Goal: Task Accomplishment & Management: Manage account settings

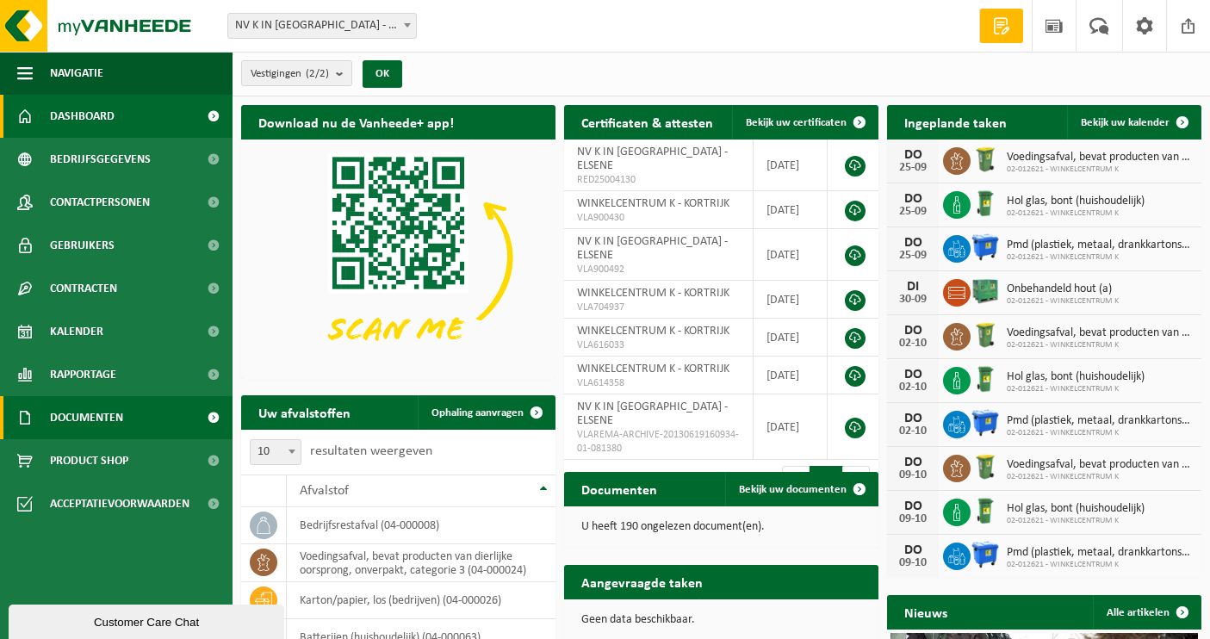
click at [90, 412] on span "Documenten" at bounding box center [86, 417] width 73 height 43
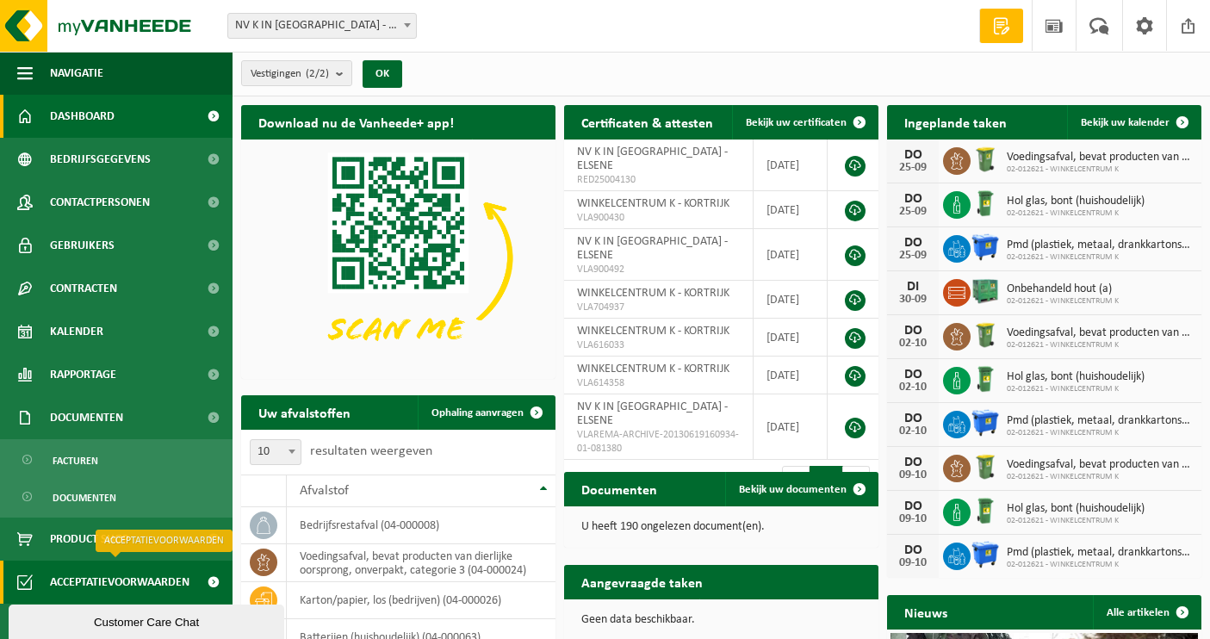
scroll to position [258, 0]
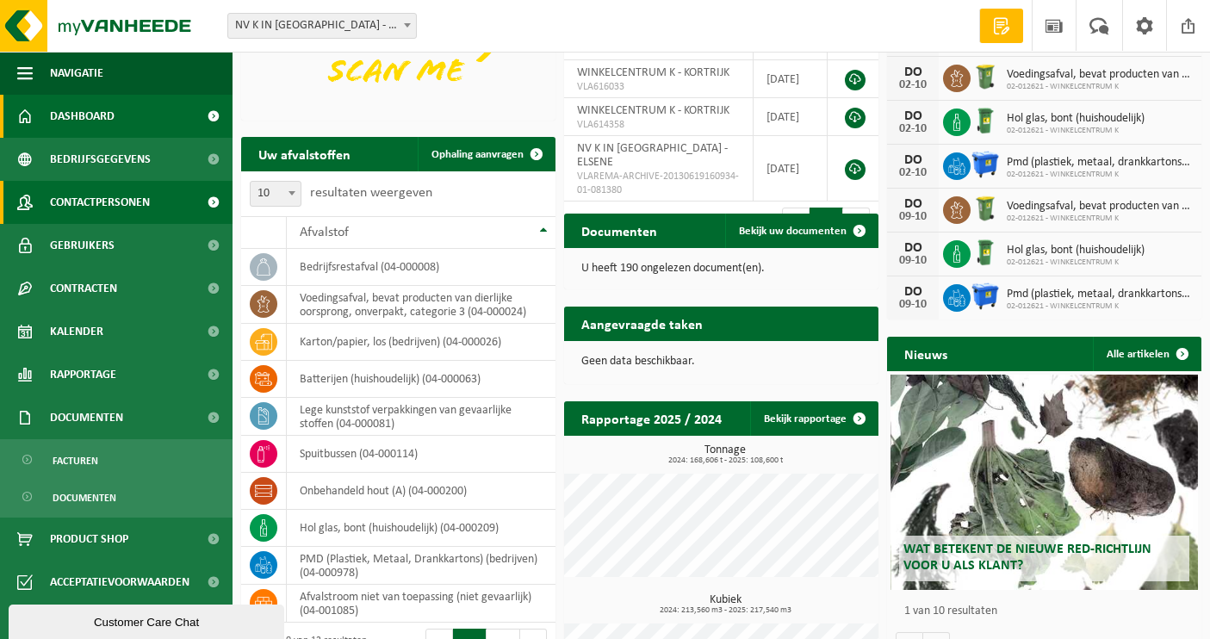
click at [128, 205] on span "Contactpersonen" at bounding box center [100, 202] width 100 height 43
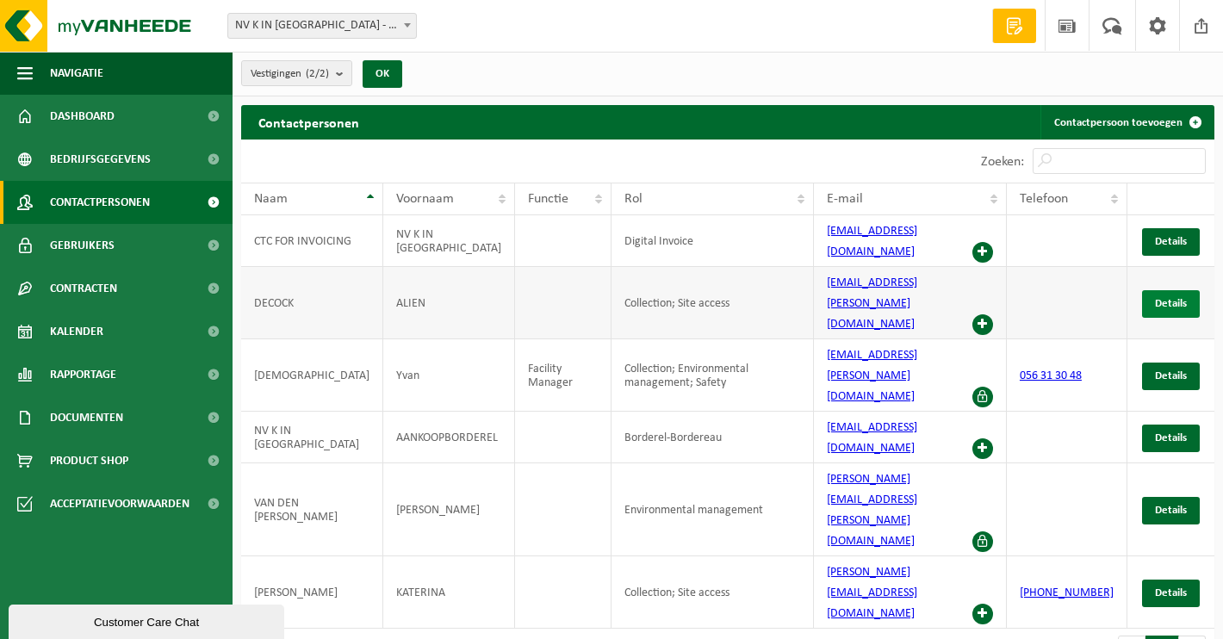
click at [1162, 298] on span "Details" at bounding box center [1171, 303] width 32 height 11
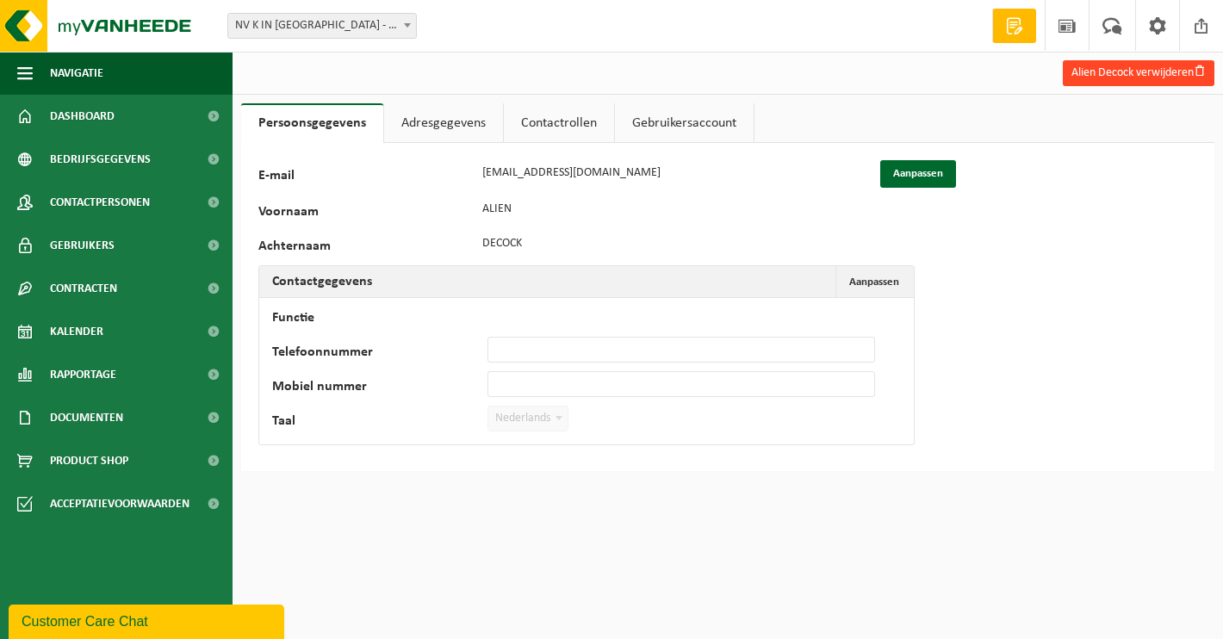
click at [1102, 73] on button "Alien Decock verwijderen" at bounding box center [1138, 73] width 152 height 26
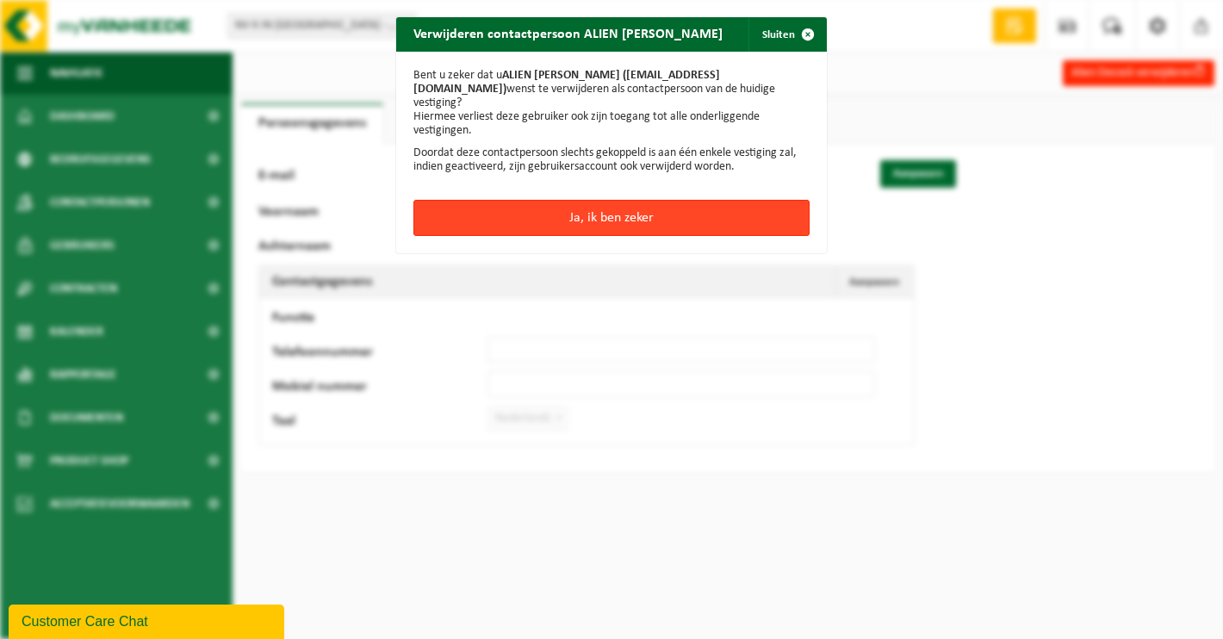
click at [623, 204] on button "Ja, ik ben zeker" at bounding box center [611, 218] width 396 height 36
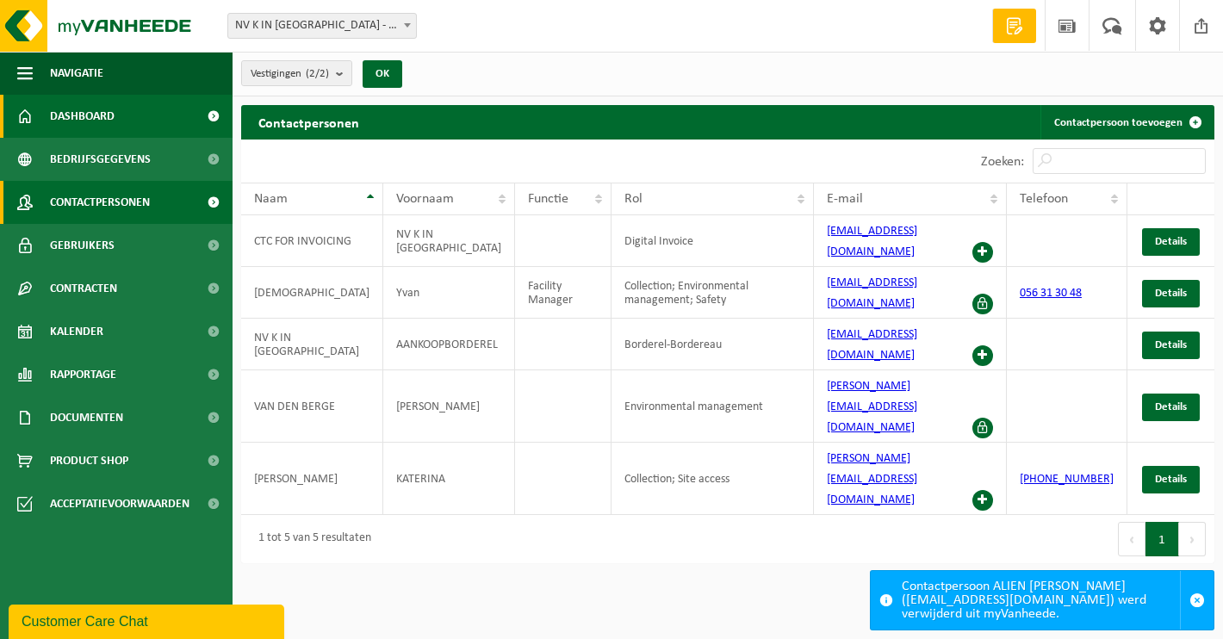
click at [92, 115] on span "Dashboard" at bounding box center [82, 116] width 65 height 43
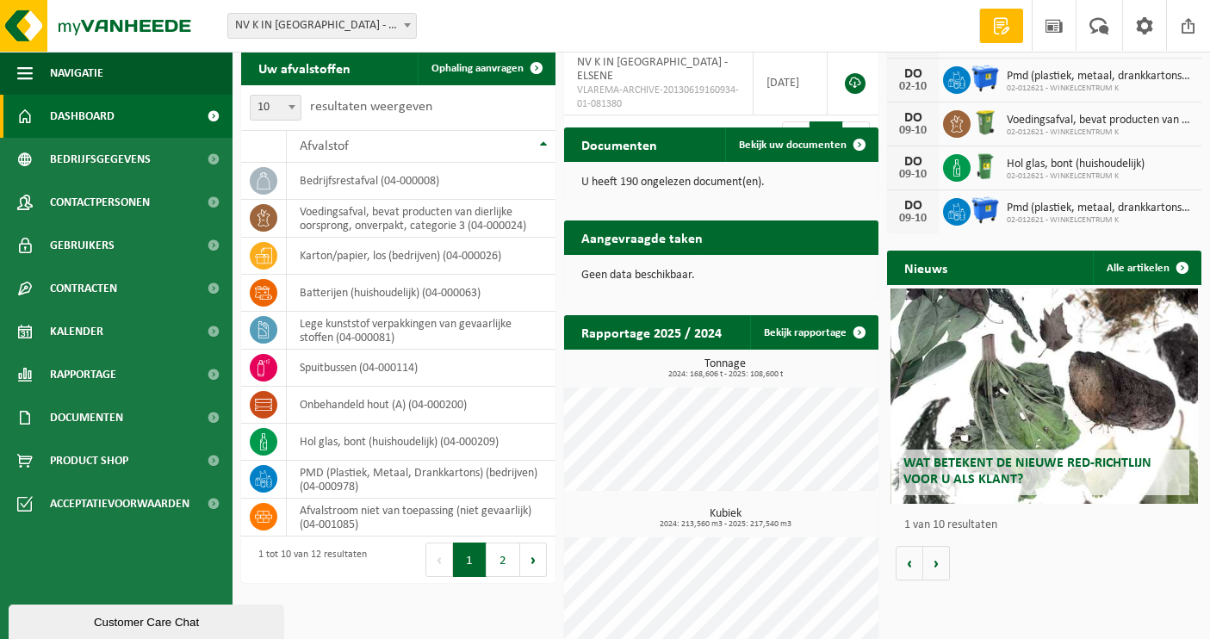
scroll to position [362, 0]
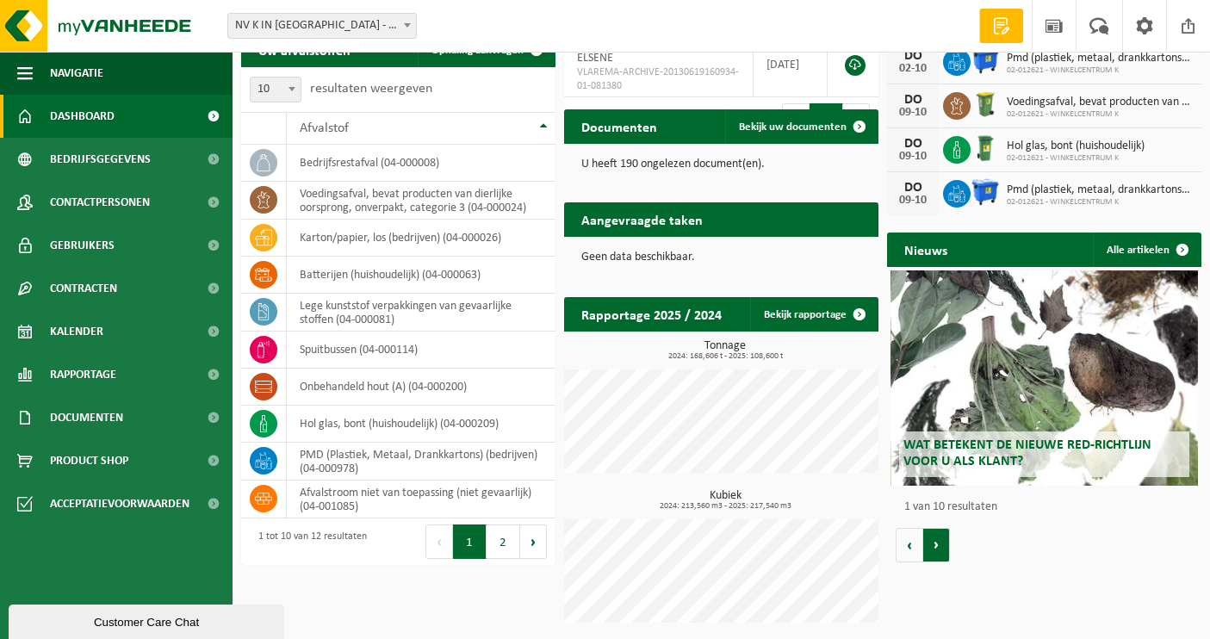
click at [932, 550] on button "Volgende" at bounding box center [936, 545] width 27 height 34
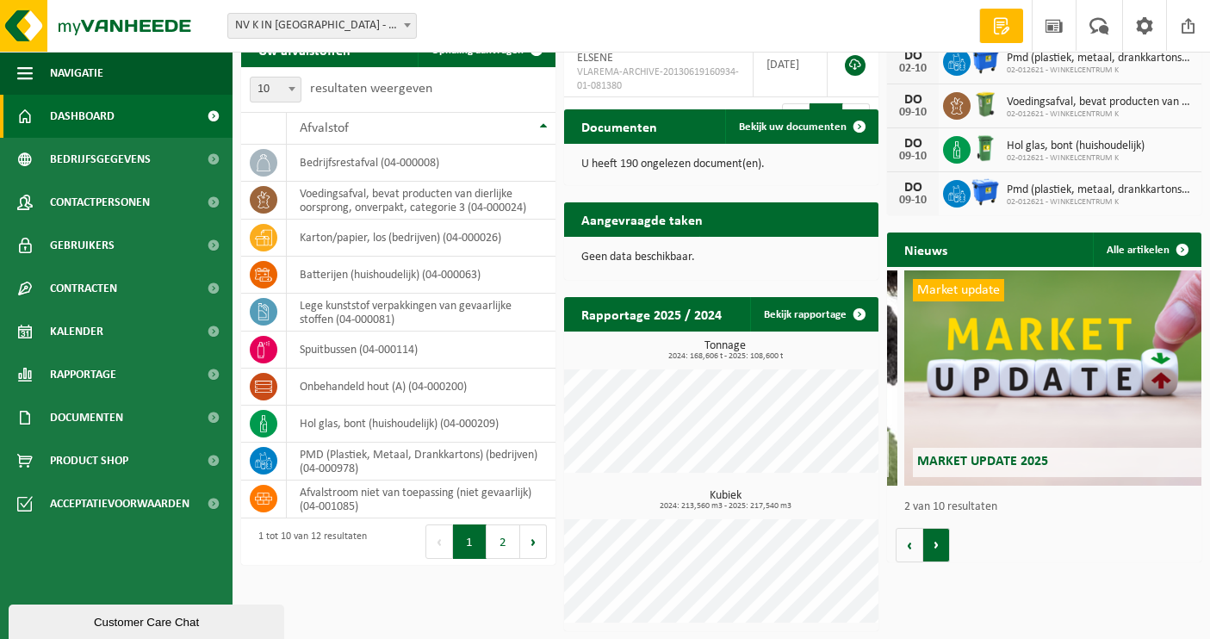
scroll to position [0, 314]
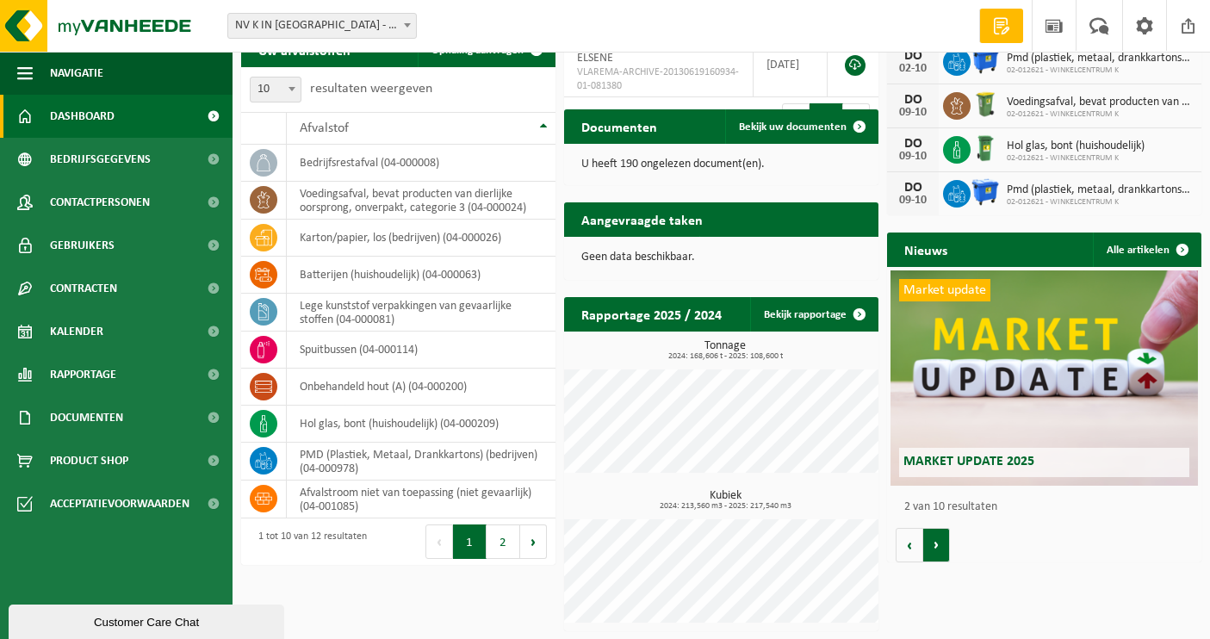
click at [932, 550] on button "Volgende" at bounding box center [936, 545] width 27 height 34
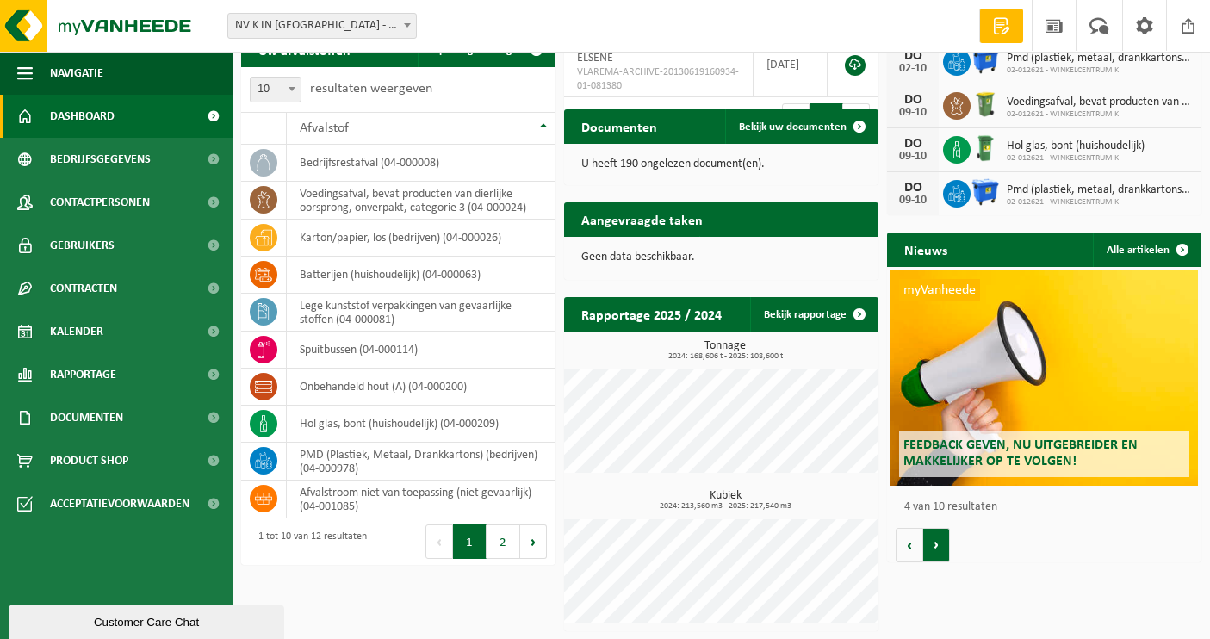
click at [932, 550] on button "Volgende" at bounding box center [936, 545] width 27 height 34
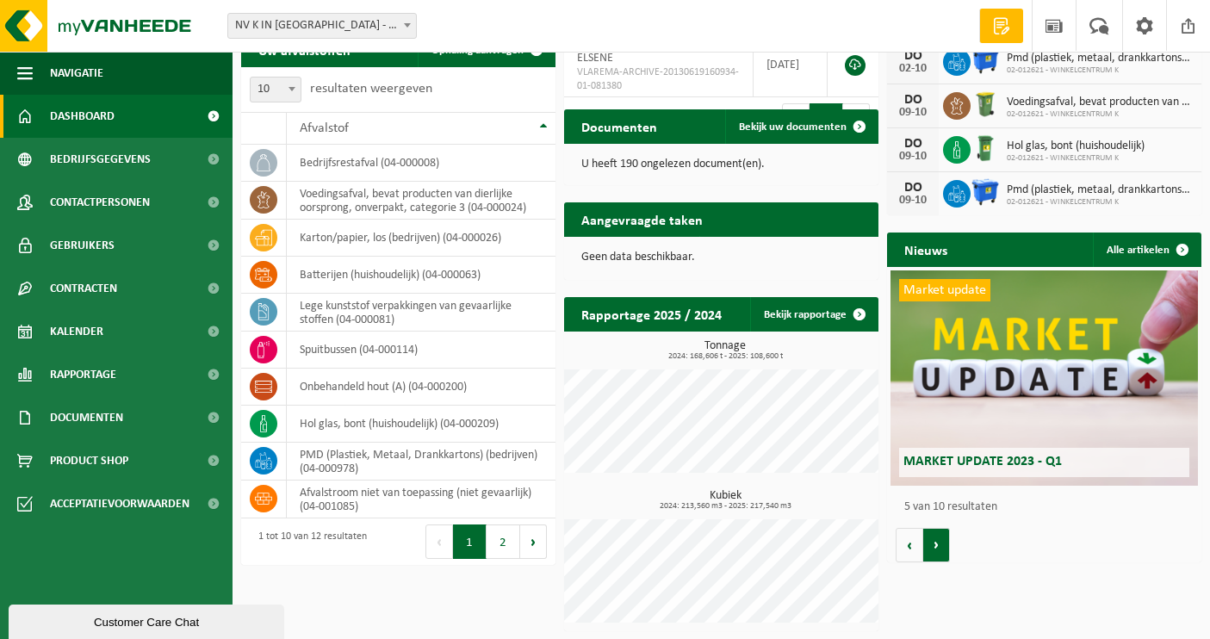
click at [932, 550] on button "Volgende" at bounding box center [936, 545] width 27 height 34
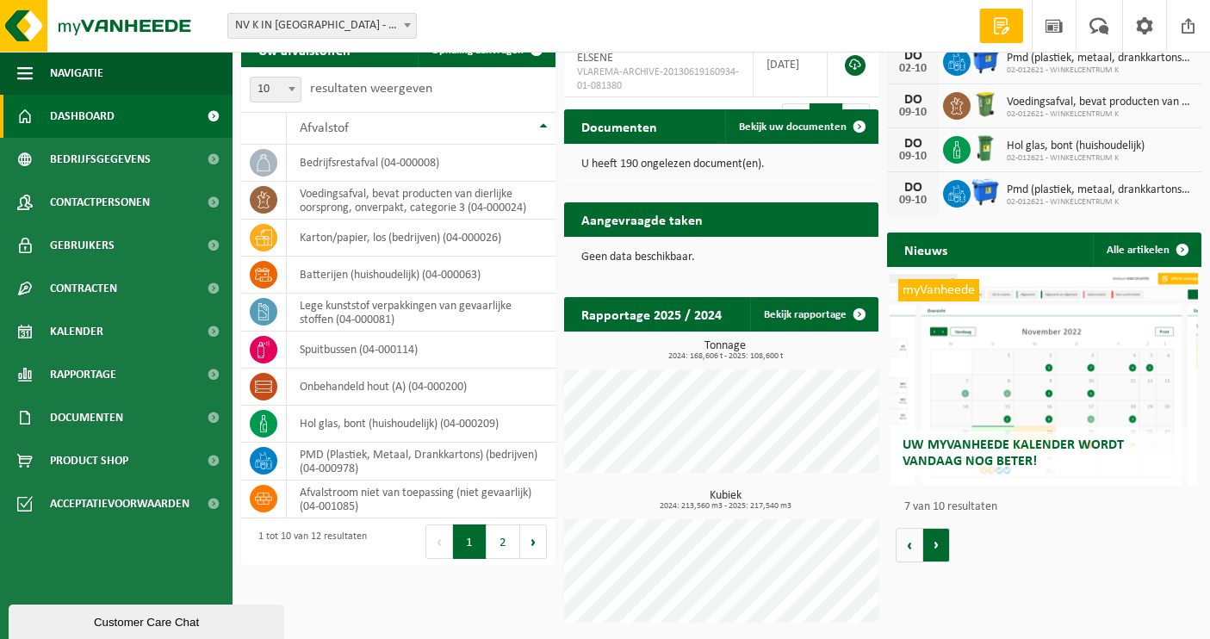
click at [932, 550] on button "Volgende" at bounding box center [936, 545] width 27 height 34
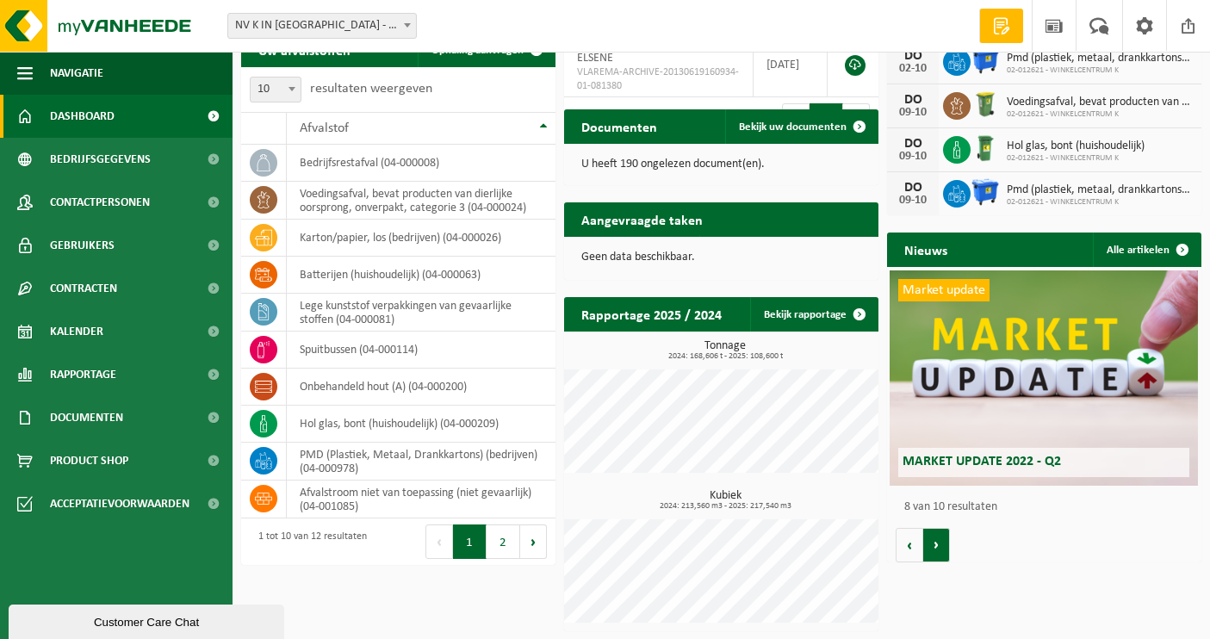
click at [933, 550] on button "Volgende" at bounding box center [936, 545] width 27 height 34
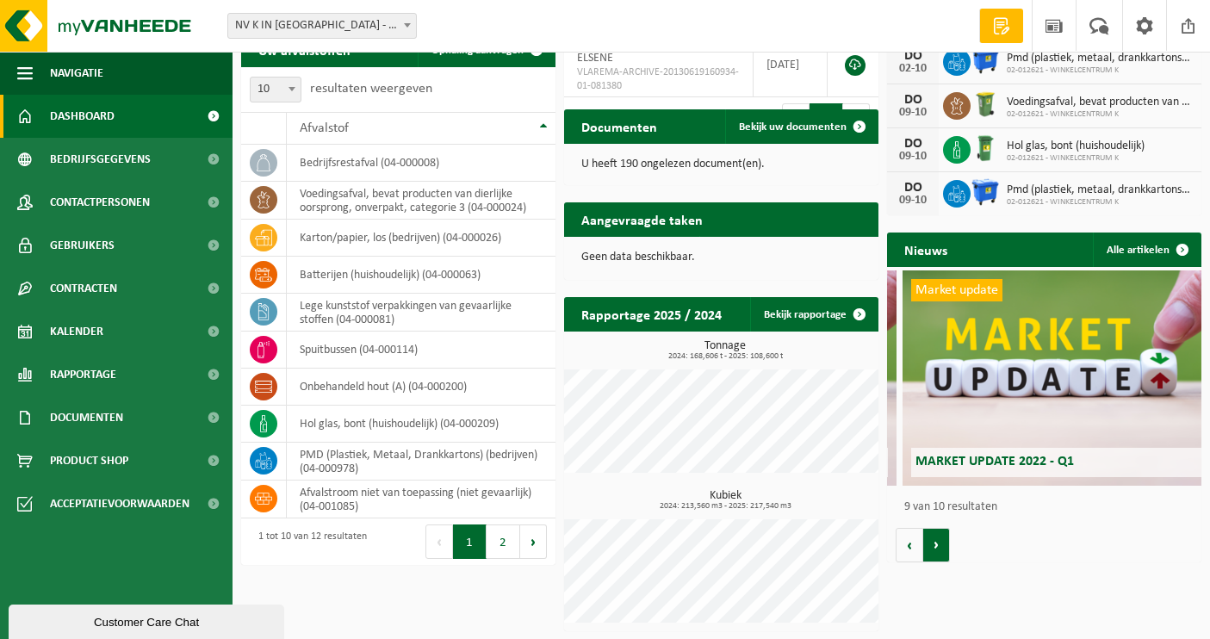
scroll to position [0, 2514]
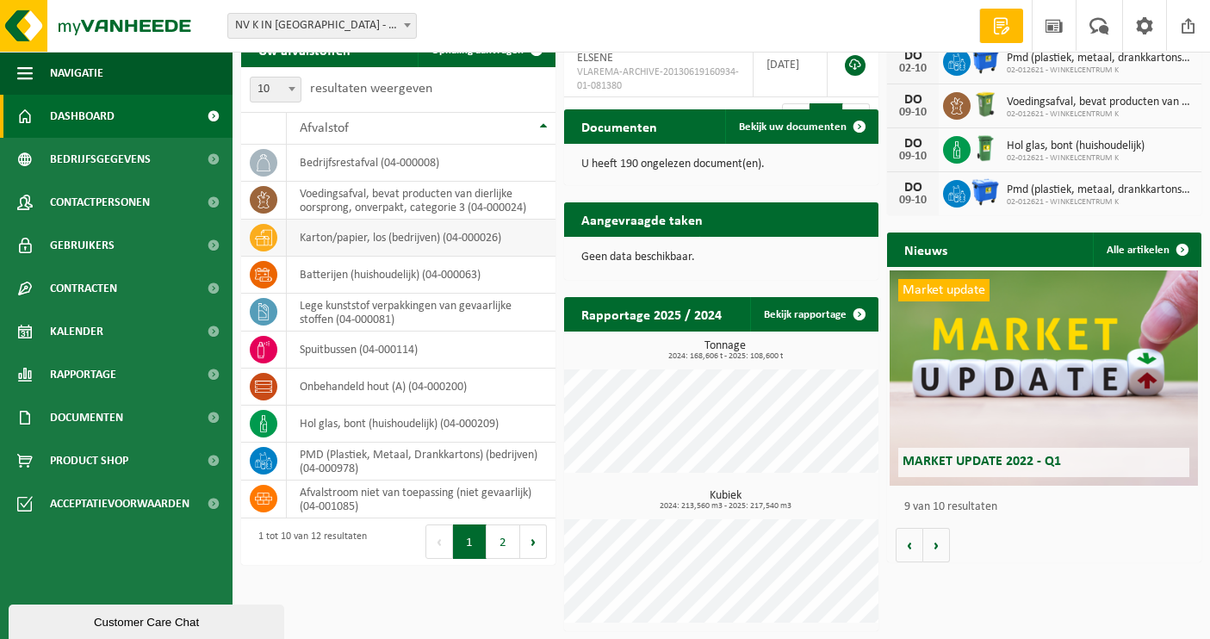
click at [271, 233] on icon at bounding box center [263, 237] width 17 height 17
click at [499, 548] on button "2" at bounding box center [503, 541] width 34 height 34
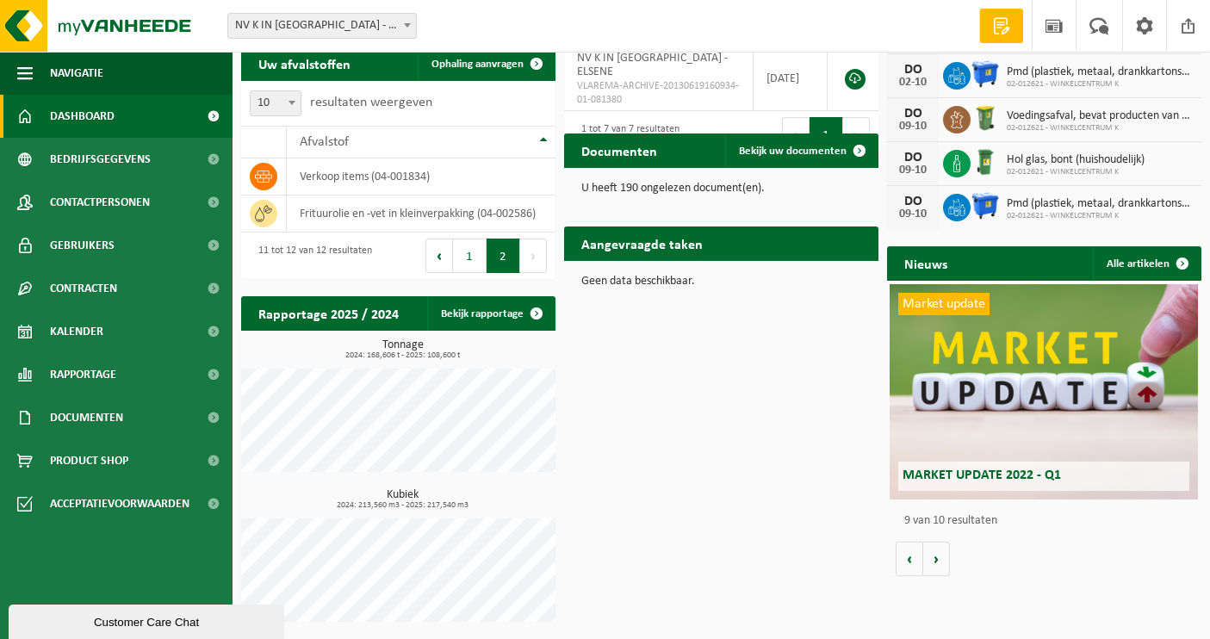
scroll to position [348, 0]
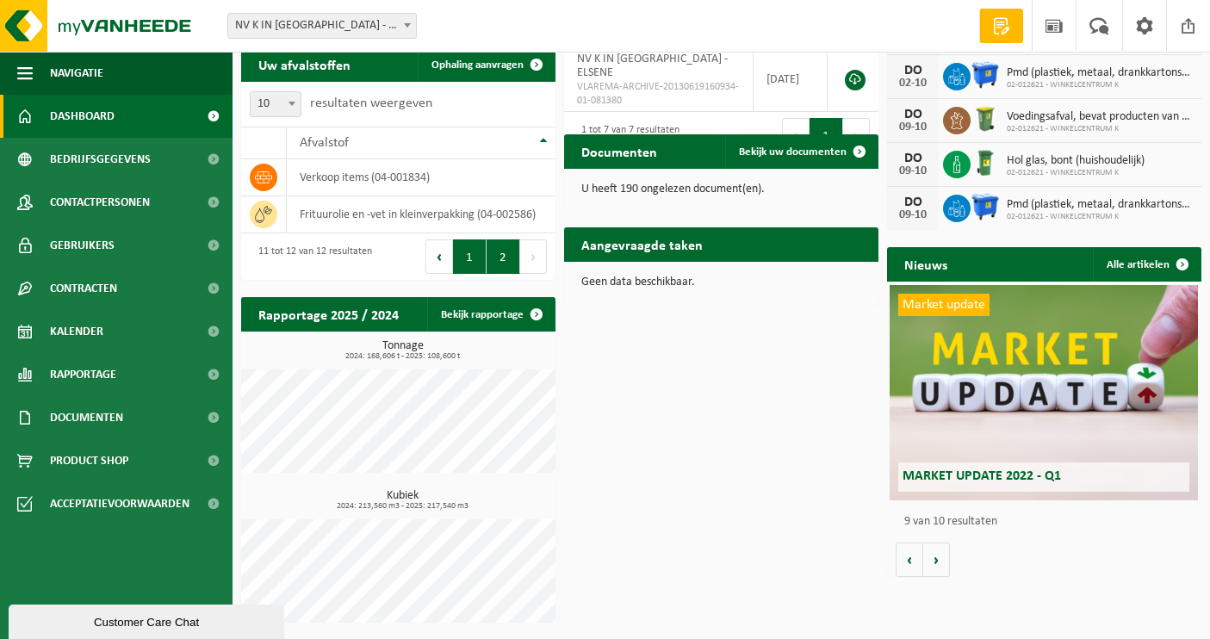
click at [466, 257] on button "1" at bounding box center [470, 256] width 34 height 34
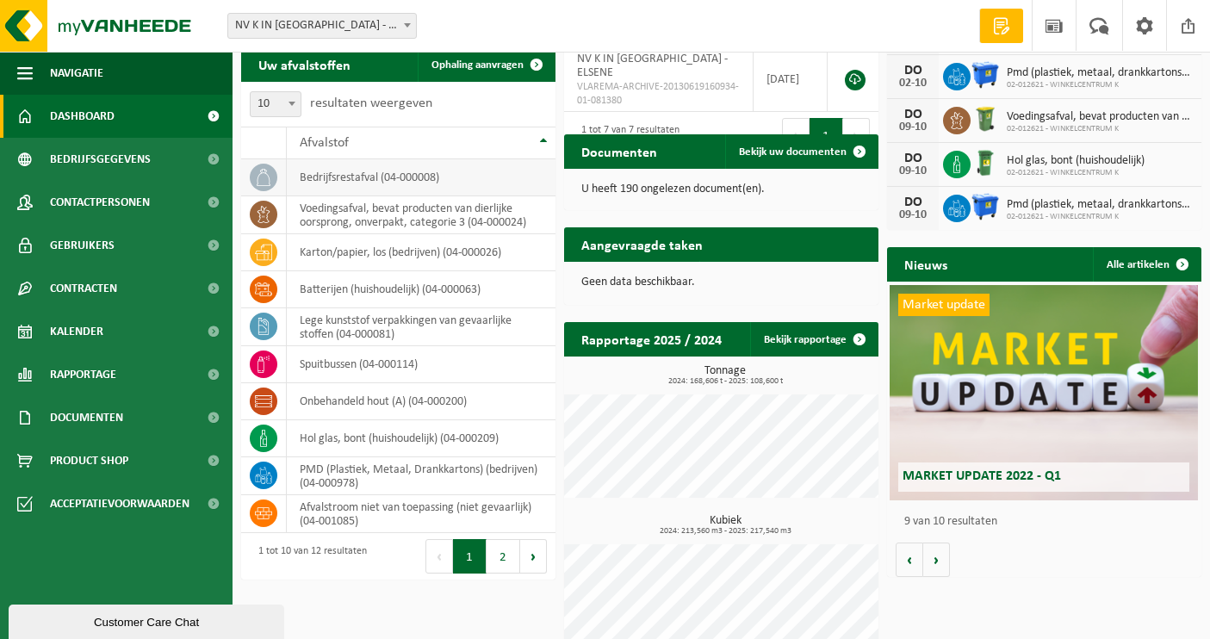
click at [315, 181] on td "bedrijfsrestafval (04-000008)" at bounding box center [421, 177] width 269 height 37
click at [263, 175] on icon at bounding box center [263, 177] width 17 height 17
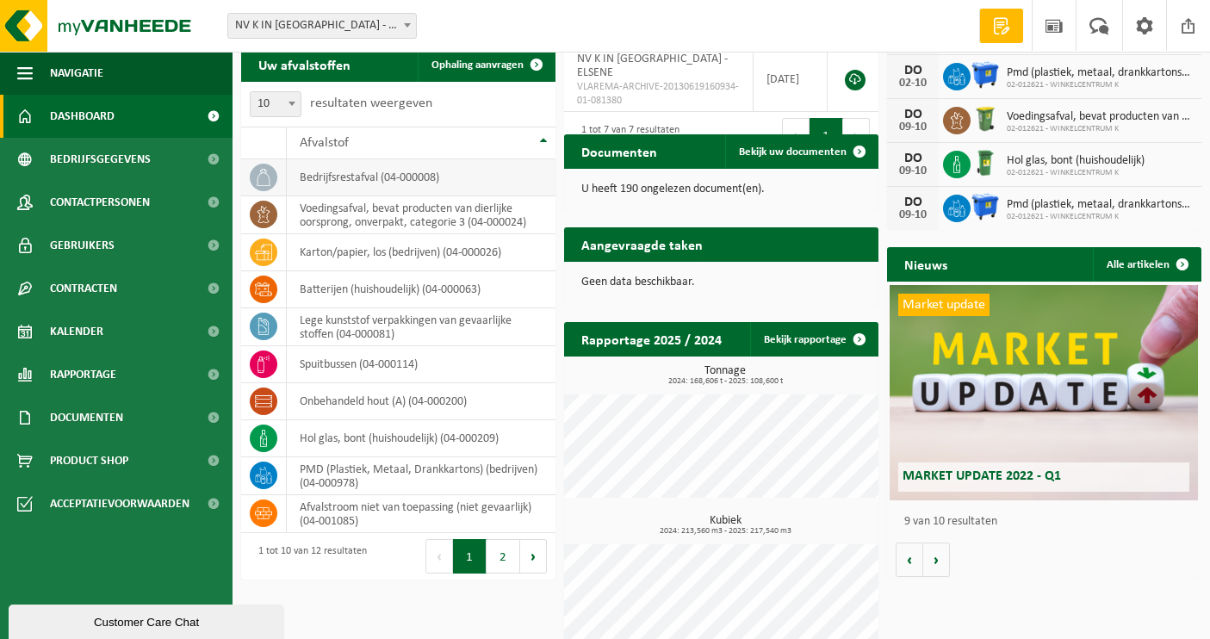
click at [263, 175] on icon at bounding box center [263, 177] width 17 height 17
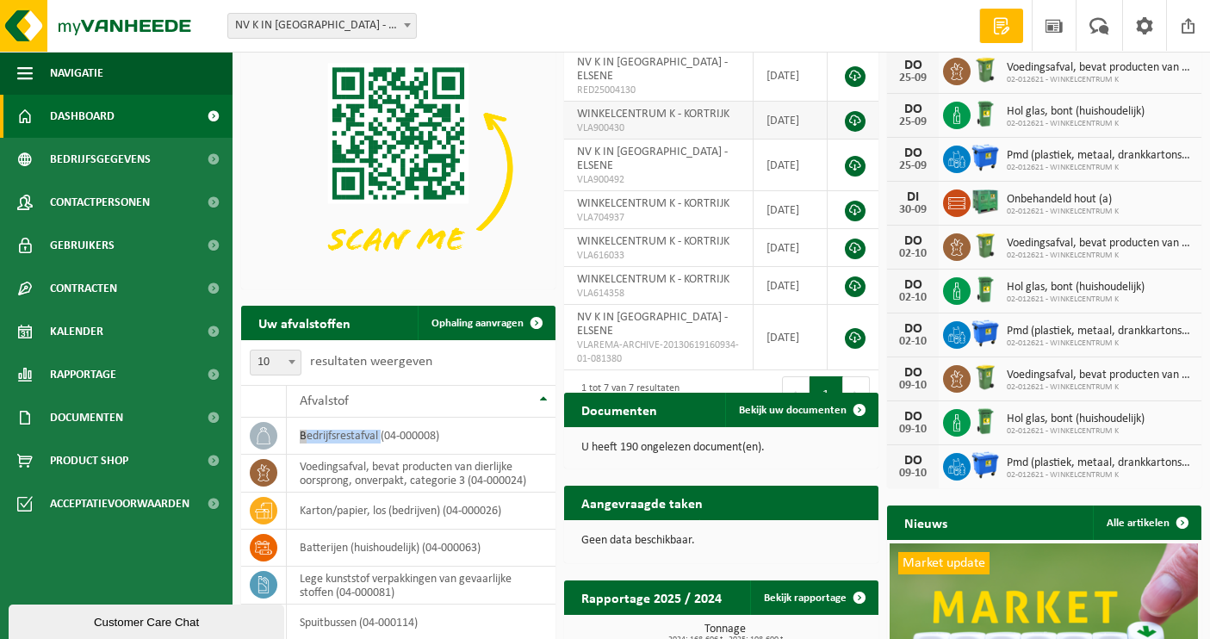
scroll to position [0, 0]
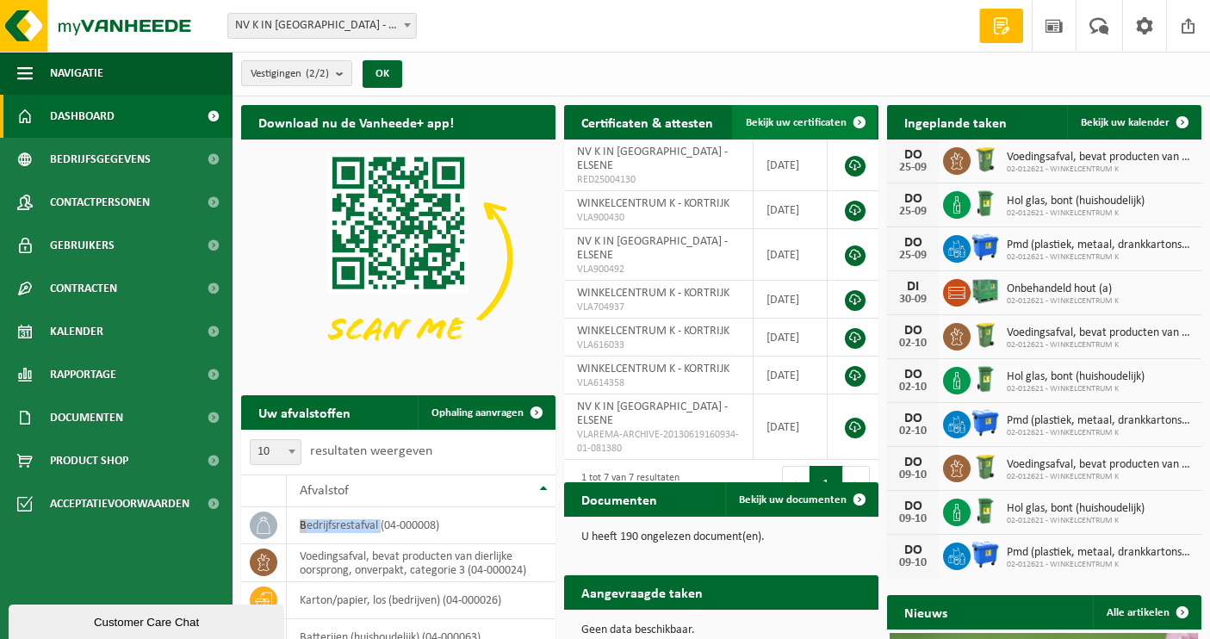
click at [767, 120] on span "Bekijk uw certificaten" at bounding box center [796, 122] width 101 height 11
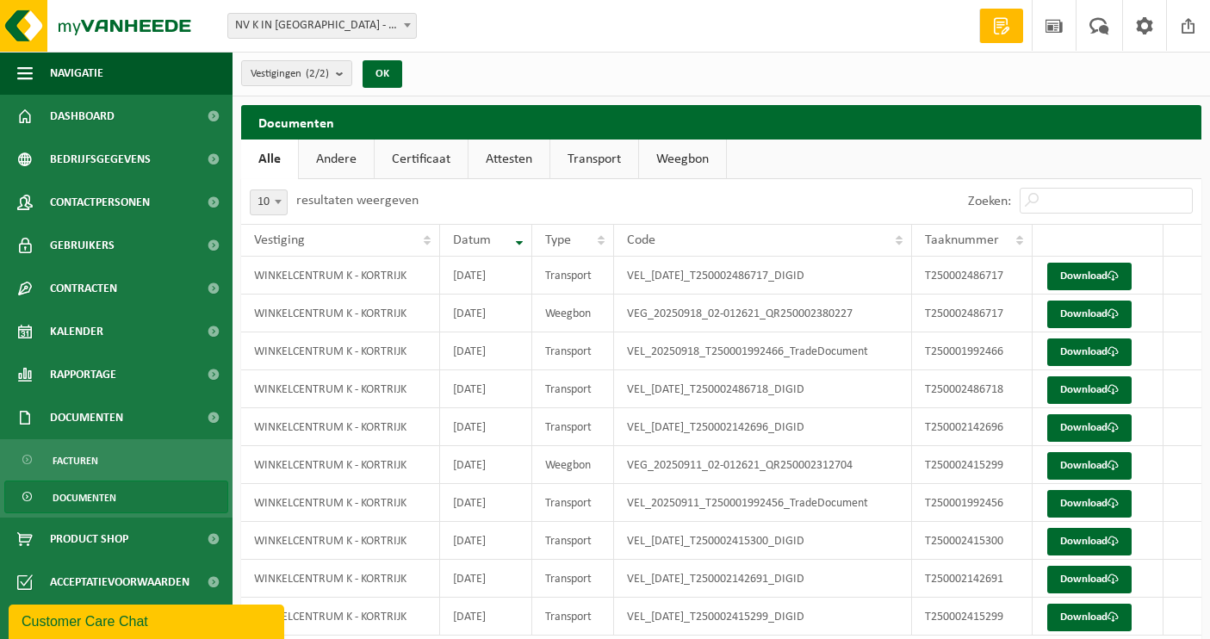
click at [506, 159] on link "Attesten" at bounding box center [508, 159] width 81 height 40
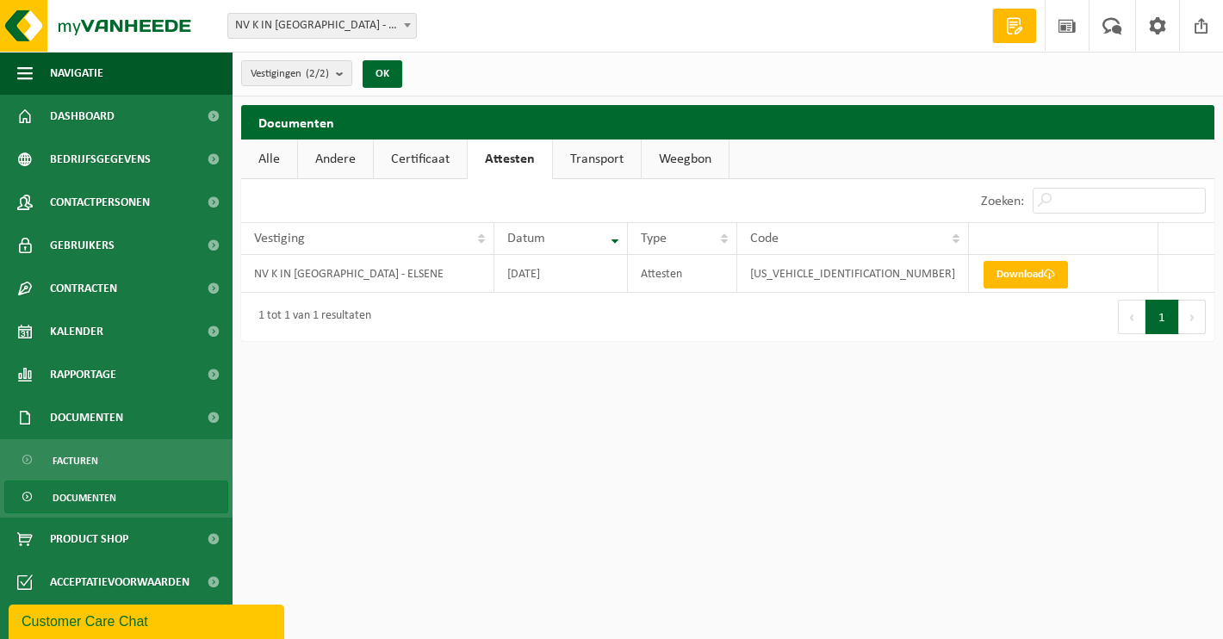
click at [333, 168] on link "Andere" at bounding box center [335, 159] width 75 height 40
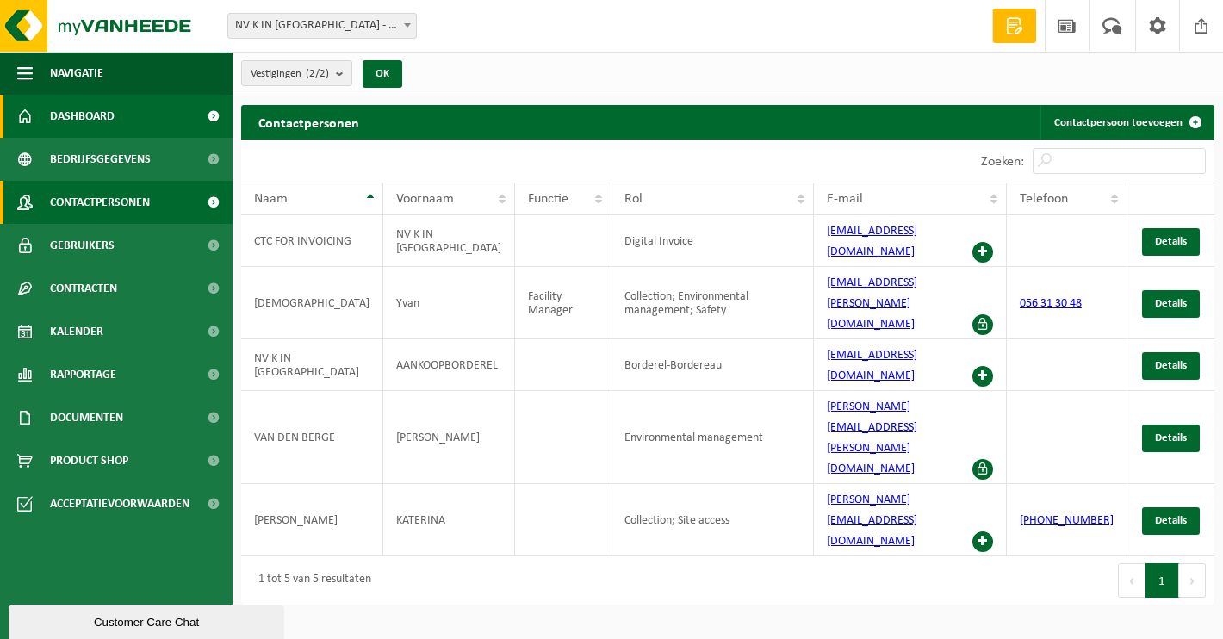
click at [93, 119] on span "Dashboard" at bounding box center [82, 116] width 65 height 43
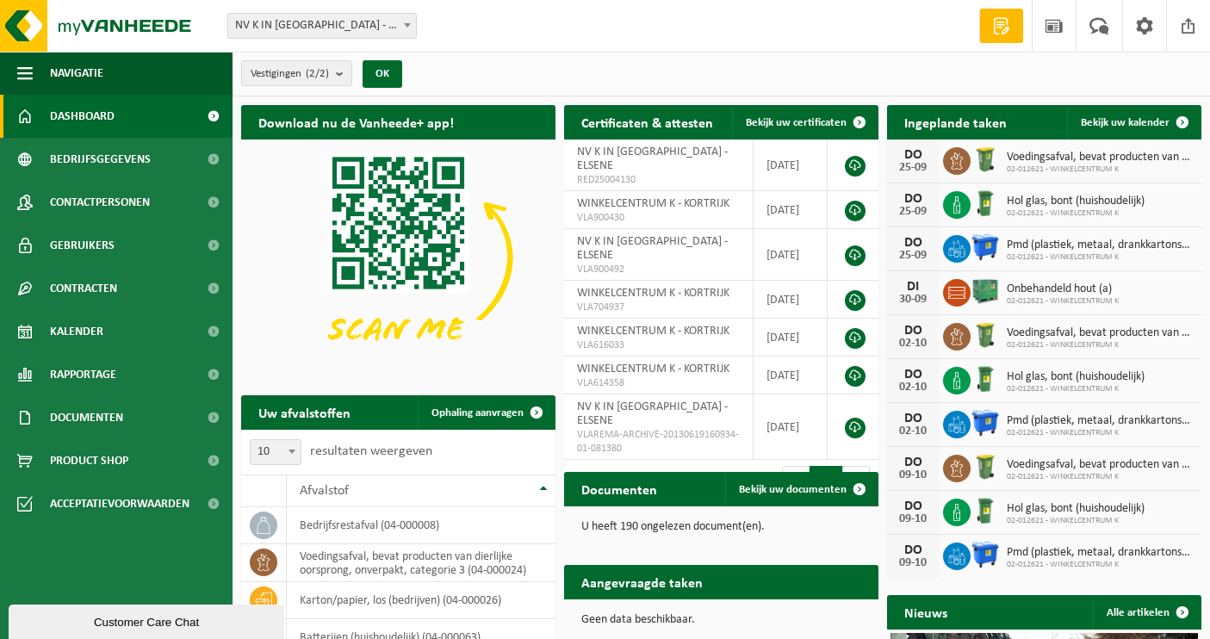
click at [988, 552] on img at bounding box center [984, 554] width 29 height 29
click at [988, 553] on img at bounding box center [984, 554] width 29 height 29
click at [708, 71] on div "Vestigingen (2/2) Alles selecteren Alles deselecteren Actieve selecteren NV K I…" at bounding box center [720, 74] width 977 height 45
click at [678, 46] on div "Vestiging: NV K IN KORTRIJK - ELSENE WINKELCENTRUM K - KORTRIJK NV K IN KORTRIJ…" at bounding box center [605, 26] width 1210 height 53
